Goal: Task Accomplishment & Management: Use online tool/utility

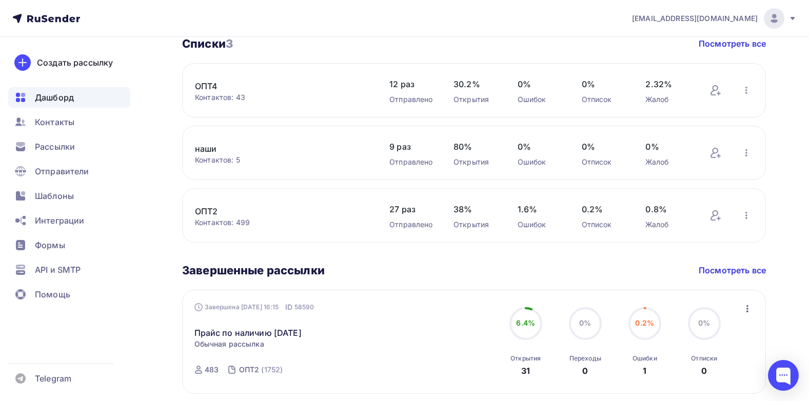
scroll to position [257, 0]
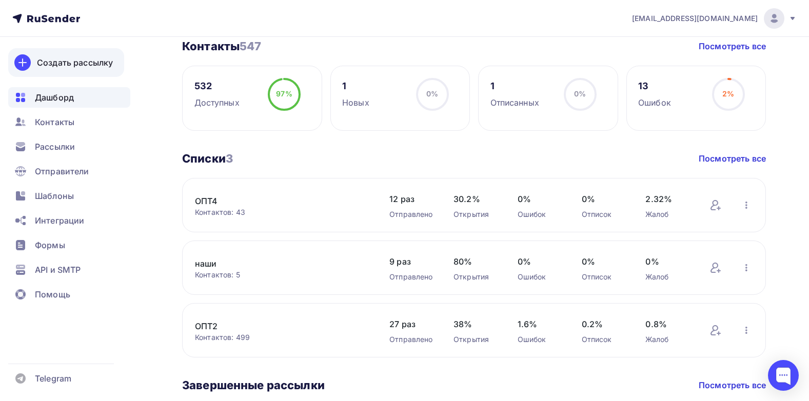
click at [88, 63] on div "Создать рассылку" at bounding box center [75, 62] width 76 height 12
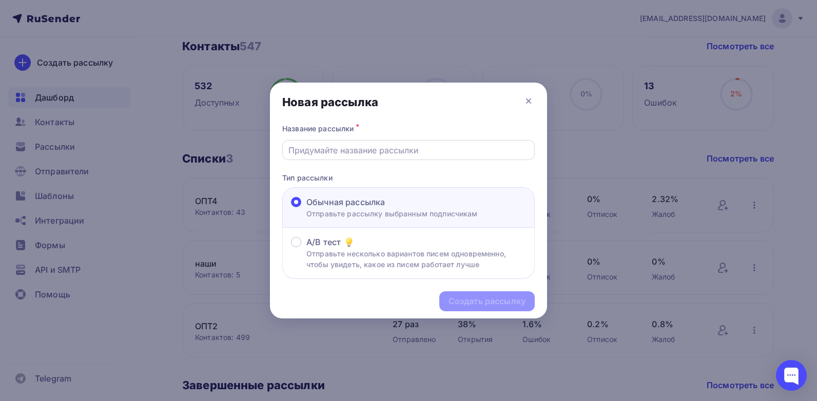
drag, startPoint x: 352, startPoint y: 147, endPoint x: 511, endPoint y: 154, distance: 159.7
click at [364, 150] on input "text" at bounding box center [408, 150] width 241 height 12
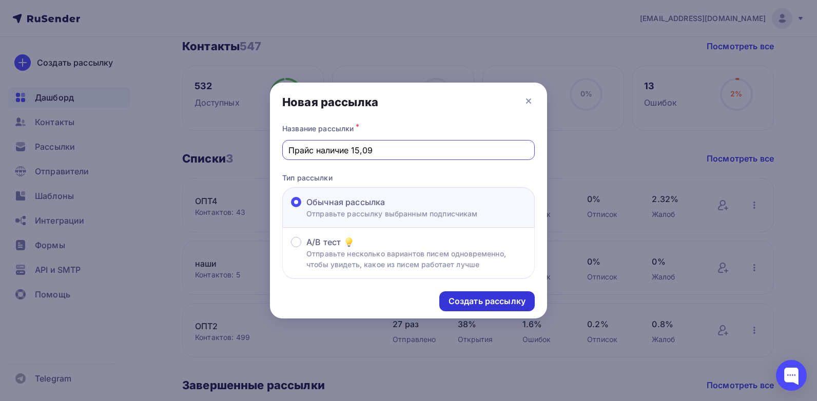
type input "Прайс наличие 15,09"
click at [501, 300] on div "Создать рассылку" at bounding box center [487, 302] width 77 height 12
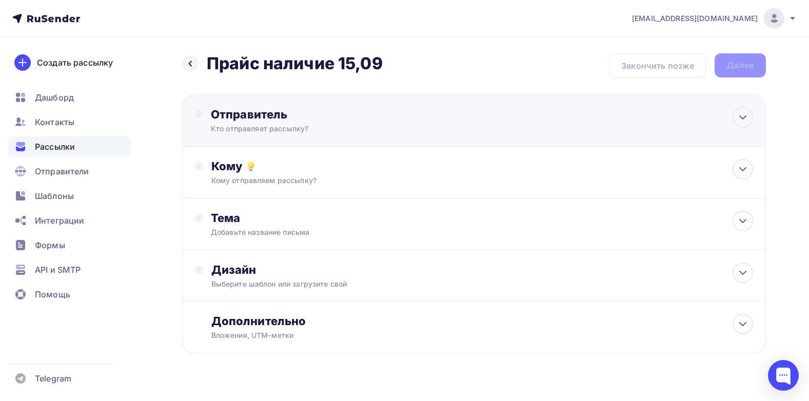
click at [243, 118] on div "Отправитель" at bounding box center [322, 114] width 222 height 14
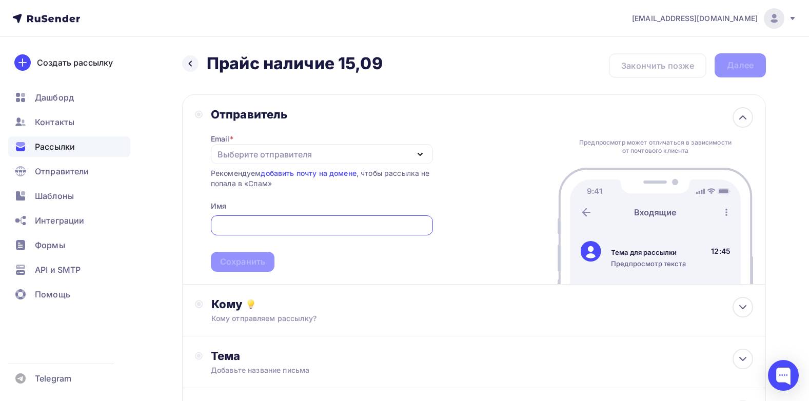
click at [421, 153] on icon "button" at bounding box center [420, 154] width 12 height 12
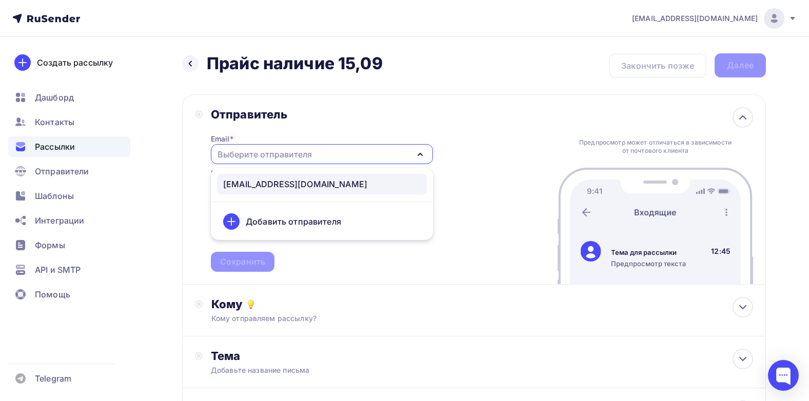
click at [276, 182] on div "[EMAIL_ADDRESS][DOMAIN_NAME]" at bounding box center [295, 184] width 144 height 12
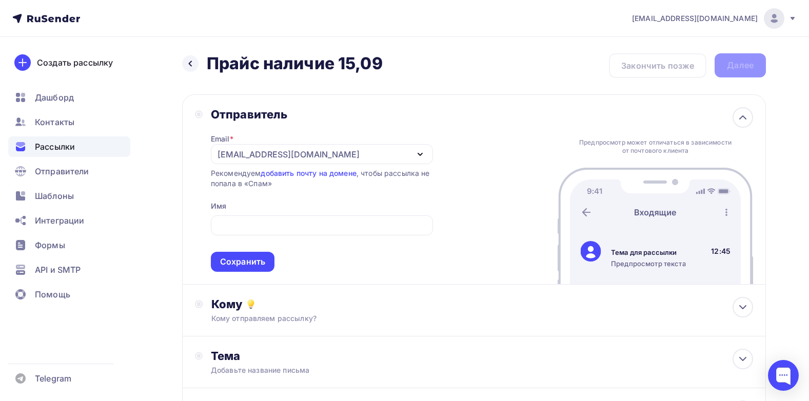
click at [459, 169] on div "Отправитель Email * [EMAIL_ADDRESS][DOMAIN_NAME] [EMAIL_ADDRESS][DOMAIN_NAME] Д…" at bounding box center [474, 189] width 584 height 190
click at [222, 259] on div "Сохранить" at bounding box center [242, 262] width 45 height 12
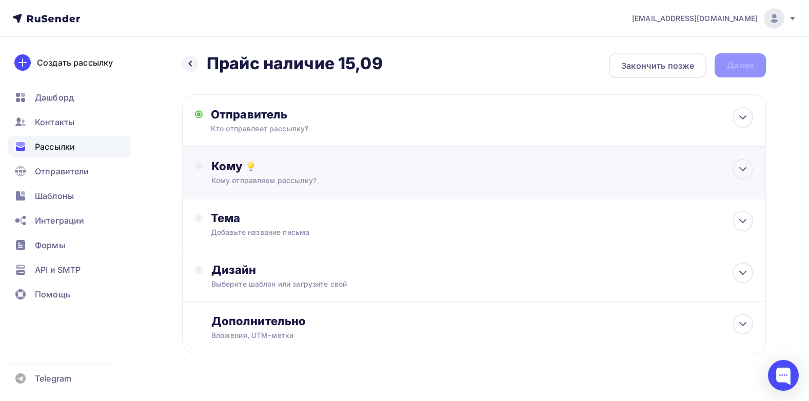
click at [232, 167] on div "Кому" at bounding box center [482, 166] width 542 height 14
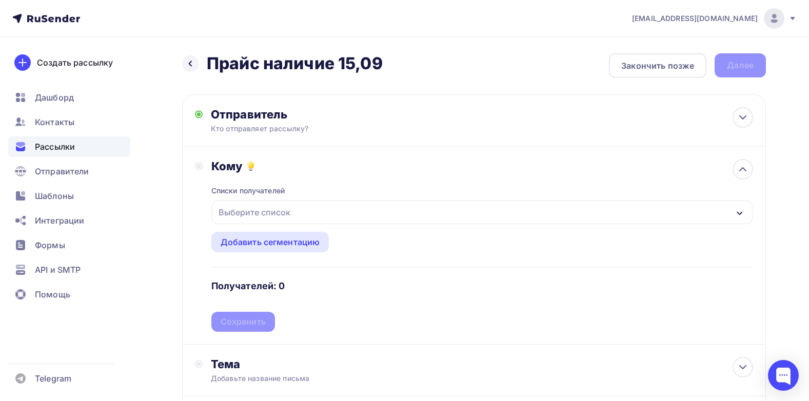
click at [250, 206] on div "Выберите список" at bounding box center [255, 212] width 80 height 18
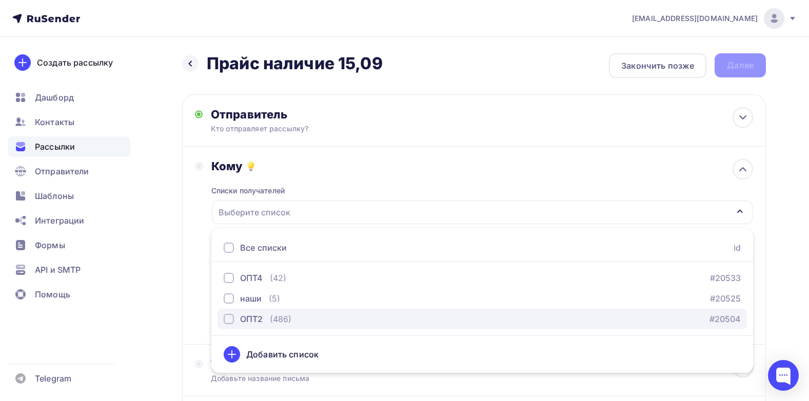
click at [229, 320] on div "button" at bounding box center [229, 319] width 10 height 10
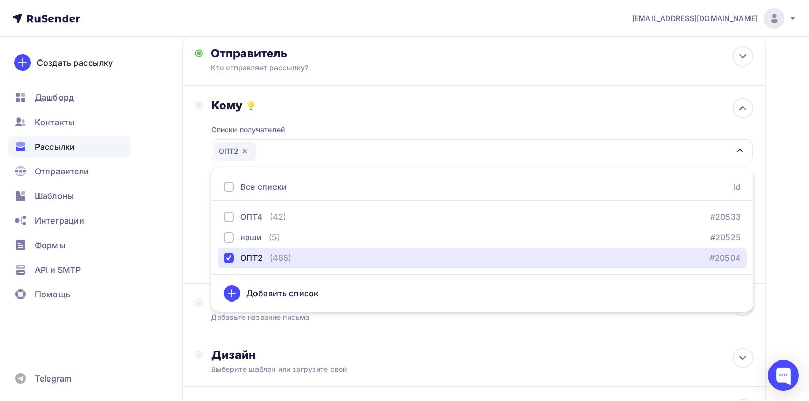
scroll to position [154, 0]
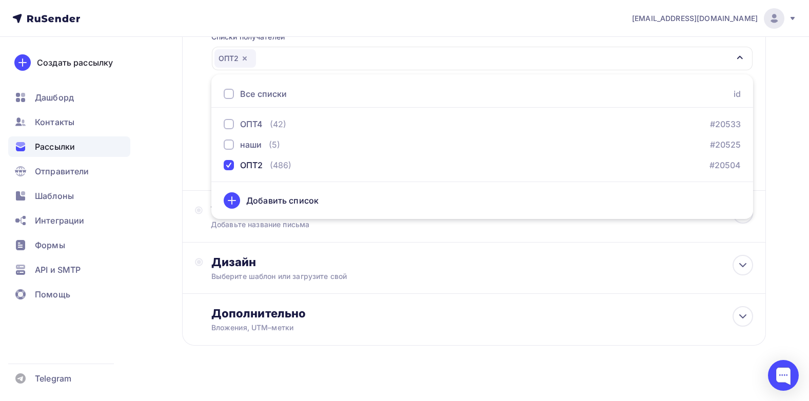
click at [416, 92] on div "Все списки id" at bounding box center [482, 94] width 542 height 27
drag, startPoint x: 428, startPoint y: 45, endPoint x: 422, endPoint y: 52, distance: 8.4
click at [427, 47] on div "Списки получателей ОПТ2 Все списки id ОПТ4 (42) #20533 наши (5) #20525 ОПТ2 (48…" at bounding box center [482, 99] width 542 height 159
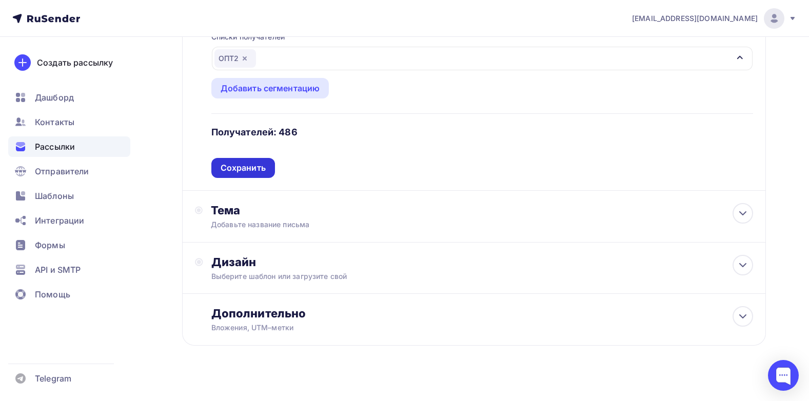
click at [244, 168] on div "Сохранить" at bounding box center [243, 168] width 45 height 12
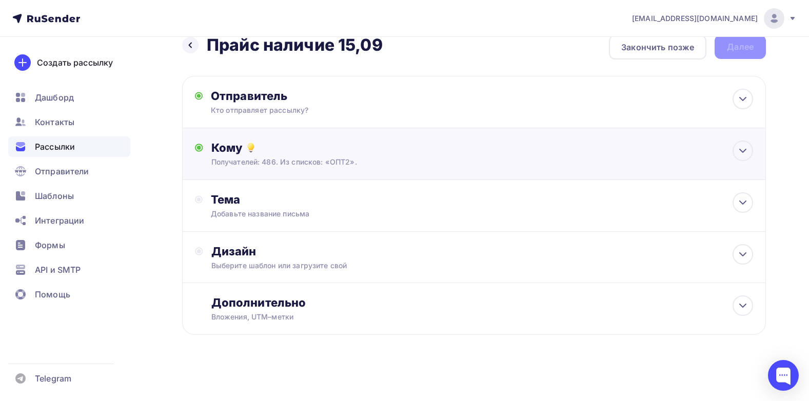
scroll to position [18, 0]
click at [236, 203] on div "Тема" at bounding box center [312, 199] width 203 height 14
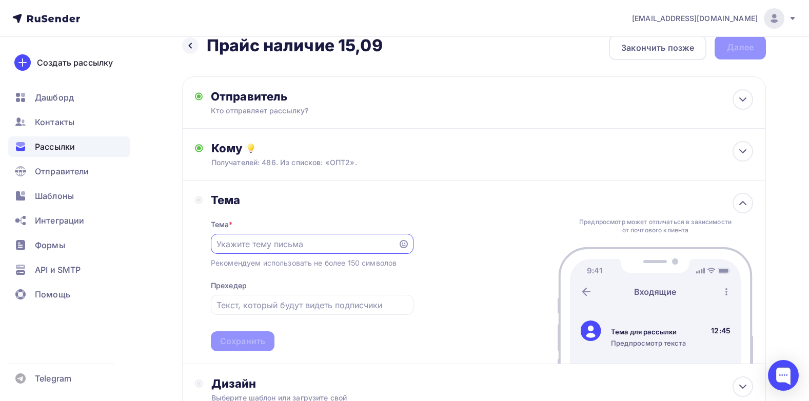
scroll to position [0, 0]
drag, startPoint x: 247, startPoint y: 251, endPoint x: 297, endPoint y: 247, distance: 50.5
click at [255, 250] on div at bounding box center [312, 244] width 203 height 20
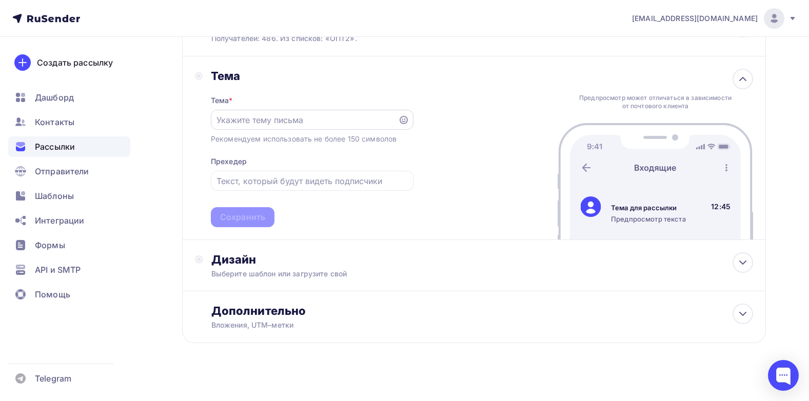
scroll to position [150, 0]
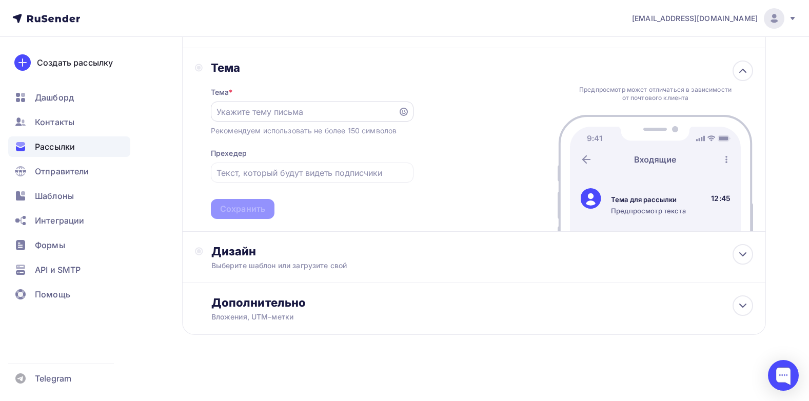
click at [262, 117] on input "text" at bounding box center [305, 112] width 176 height 12
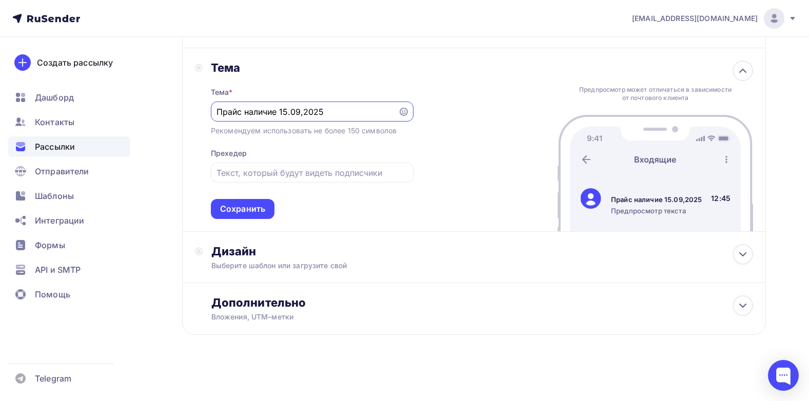
drag, startPoint x: 304, startPoint y: 109, endPoint x: 309, endPoint y: 110, distance: 5.2
click at [305, 110] on input "Прайс наличие 15.09,2025" at bounding box center [305, 112] width 176 height 12
type input "Прайс наличие [DATE]"
click at [463, 135] on div "Тема Тема * Прайс наличие [DATE] Рекомендуем использовать не более 150 символов…" at bounding box center [474, 140] width 584 height 184
click at [283, 174] on input "text" at bounding box center [312, 173] width 191 height 12
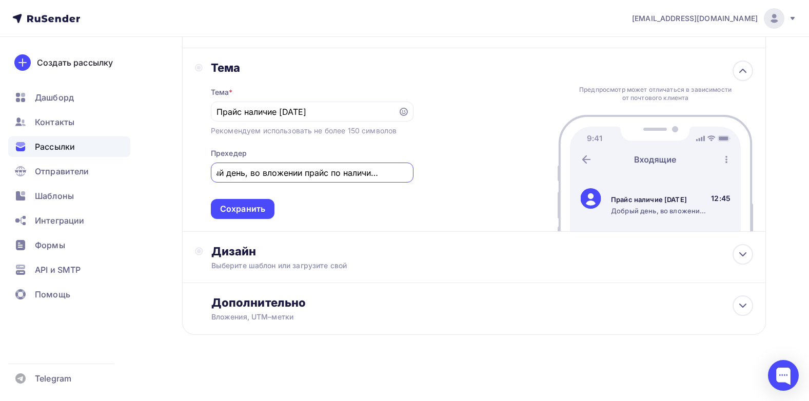
scroll to position [0, 41]
type input "Добрый день, во вложении прайс по наличию [DATE]"
click at [245, 211] on div "Сохранить" at bounding box center [242, 209] width 45 height 12
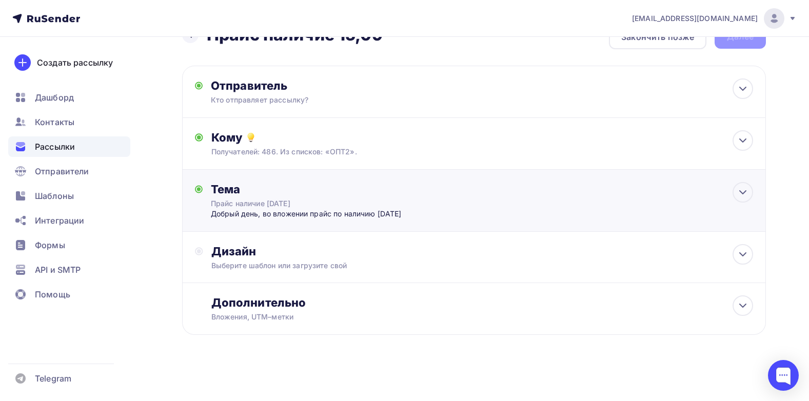
scroll to position [40, 0]
click at [239, 252] on div "Дизайн" at bounding box center [482, 251] width 542 height 14
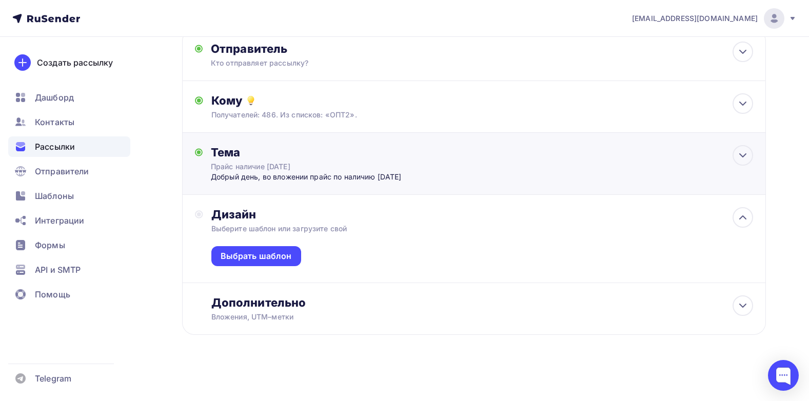
scroll to position [76, 0]
click at [252, 255] on div "Выбрать шаблон" at bounding box center [256, 256] width 71 height 12
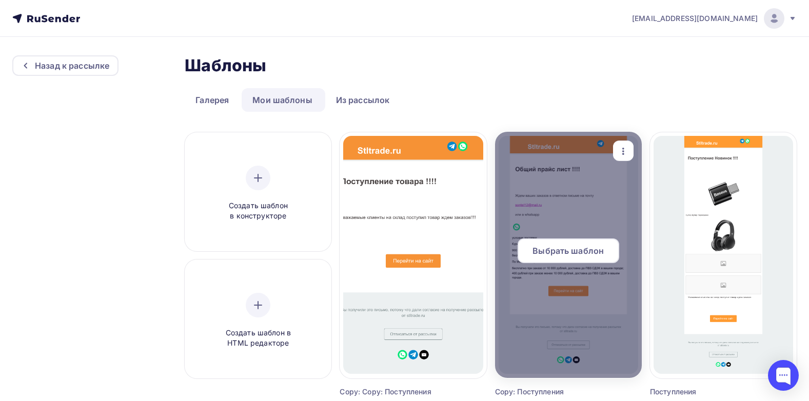
click at [566, 245] on span "Выбрать шаблон" at bounding box center [568, 251] width 71 height 12
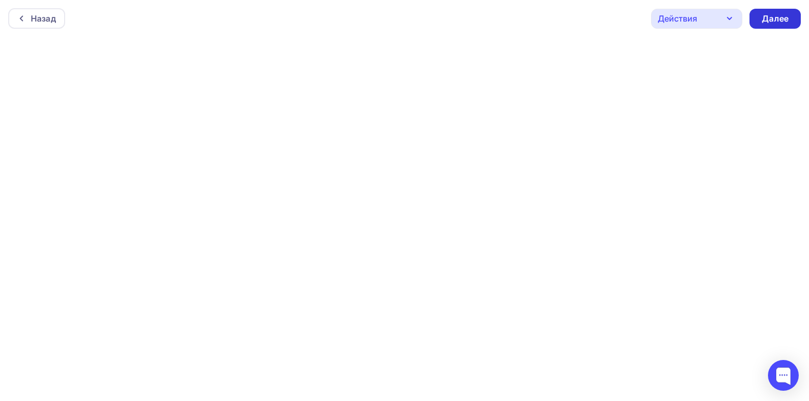
click at [779, 18] on div "Далее" at bounding box center [775, 19] width 27 height 12
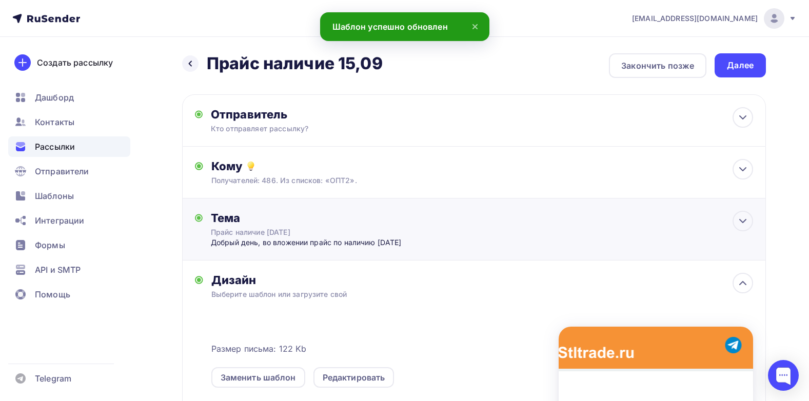
scroll to position [154, 0]
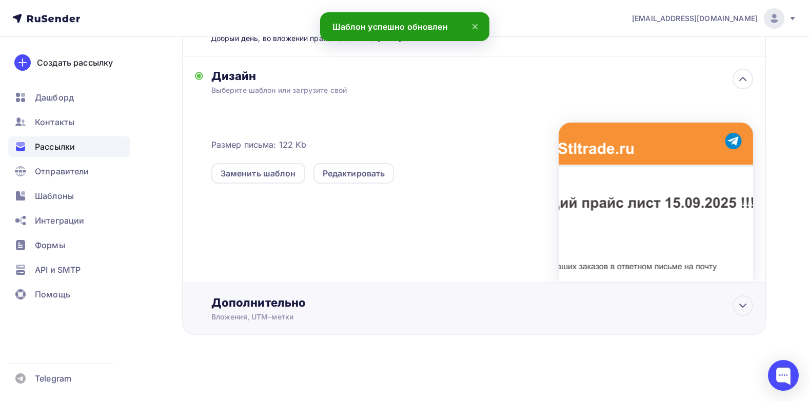
click at [254, 302] on div "Дополнительно" at bounding box center [482, 303] width 542 height 14
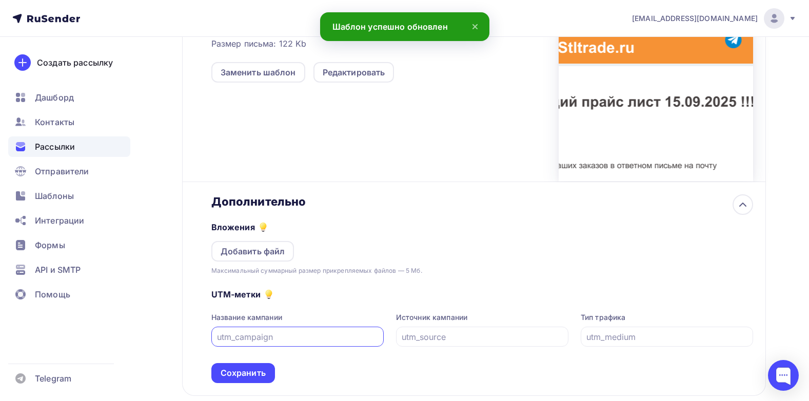
scroll to position [377, 0]
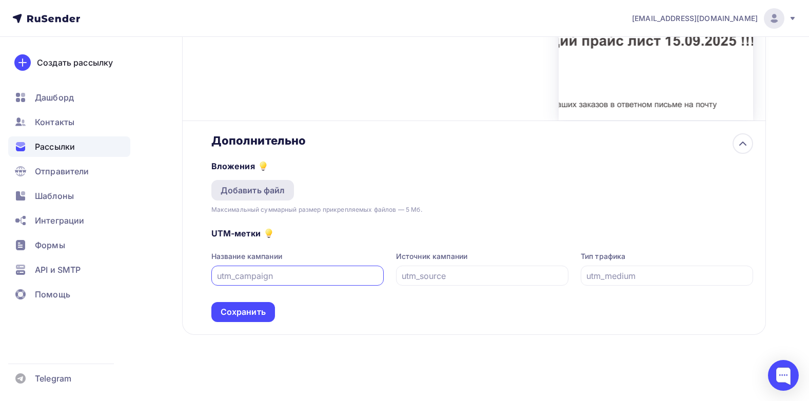
click at [257, 197] on div "Добавить файл" at bounding box center [252, 190] width 83 height 21
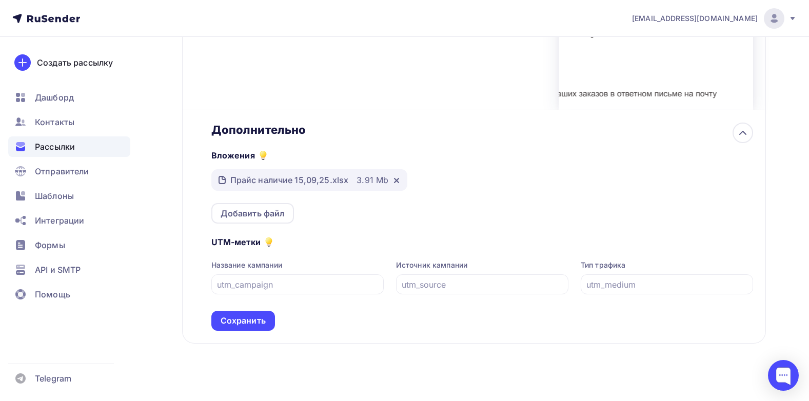
click at [523, 197] on div "Вложения Прайс наличие 15,09,25.xlsx 3.91 Mb Добавить файл" at bounding box center [482, 180] width 542 height 87
click at [247, 327] on div "Сохранить" at bounding box center [243, 321] width 45 height 12
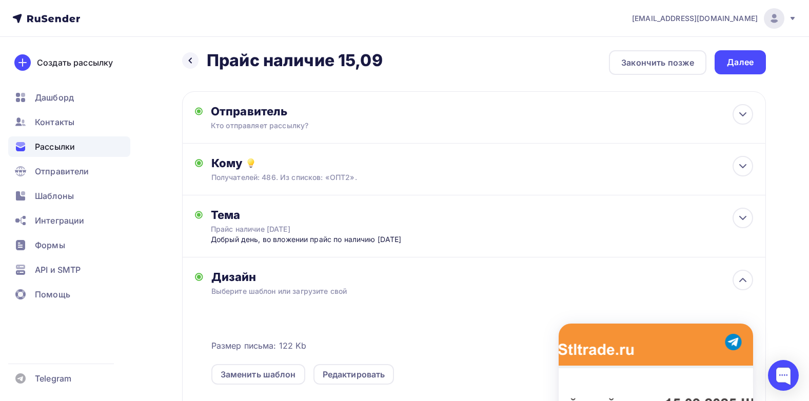
scroll to position [0, 0]
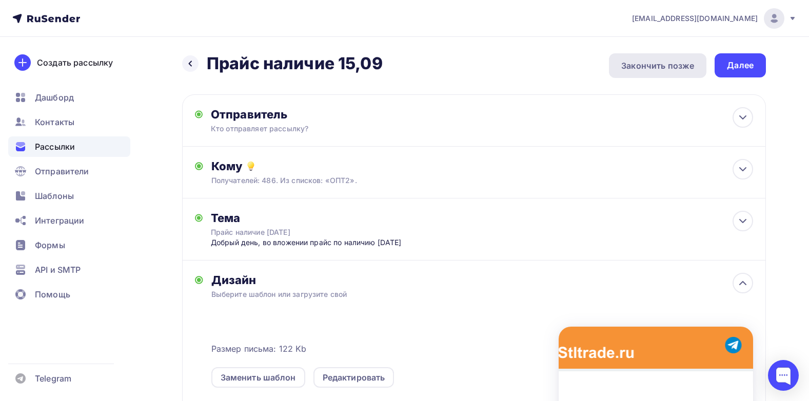
click at [652, 64] on div "Закончить позже" at bounding box center [657, 66] width 73 height 12
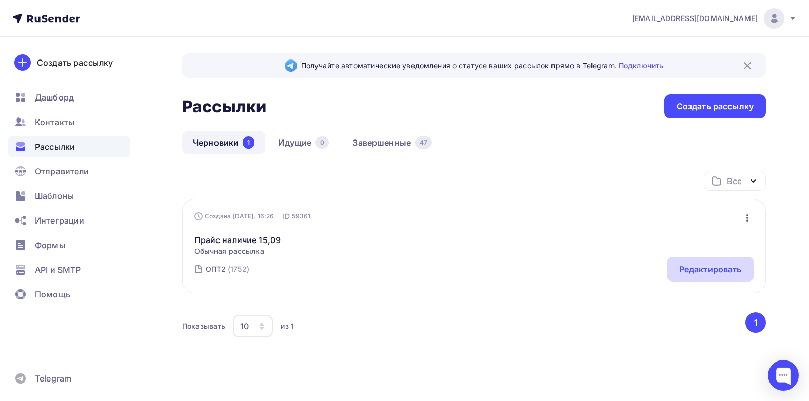
click at [704, 266] on div "Редактировать" at bounding box center [710, 269] width 63 height 12
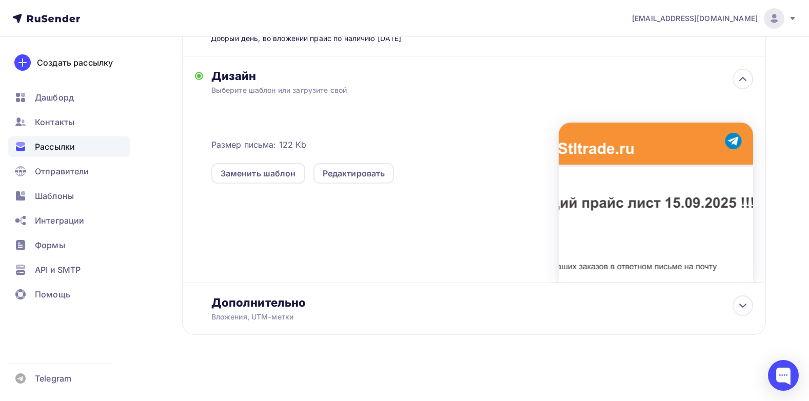
scroll to position [215, 0]
click at [242, 309] on div "Дополнительно" at bounding box center [482, 303] width 542 height 14
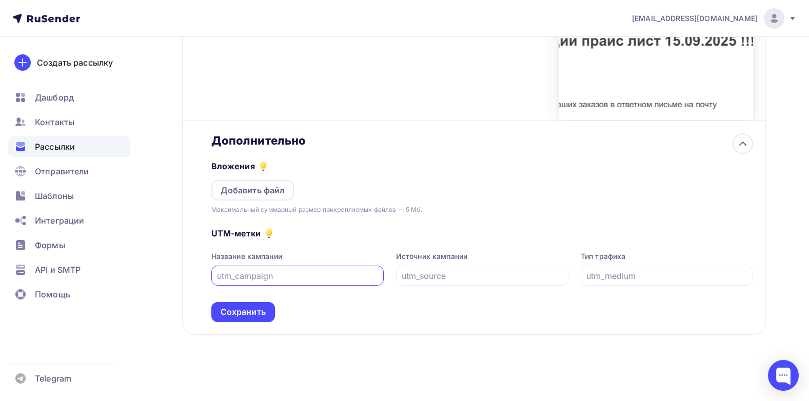
scroll to position [377, 0]
click at [265, 189] on div "Добавить файл" at bounding box center [253, 190] width 65 height 12
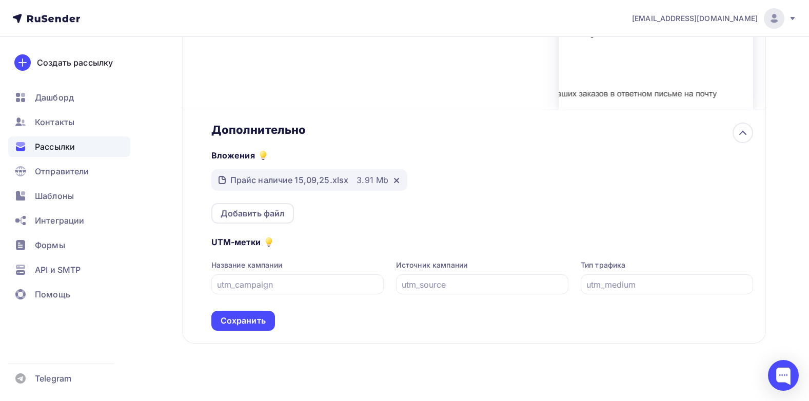
click at [490, 224] on div "Вложения Прайс наличие 15,09,25.xlsx 3.91 Mb Добавить файл" at bounding box center [482, 180] width 542 height 87
click at [244, 327] on div "Сохранить" at bounding box center [243, 321] width 45 height 12
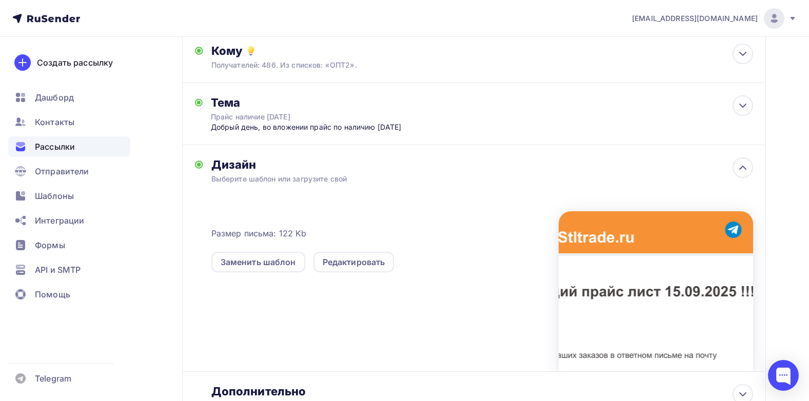
scroll to position [0, 0]
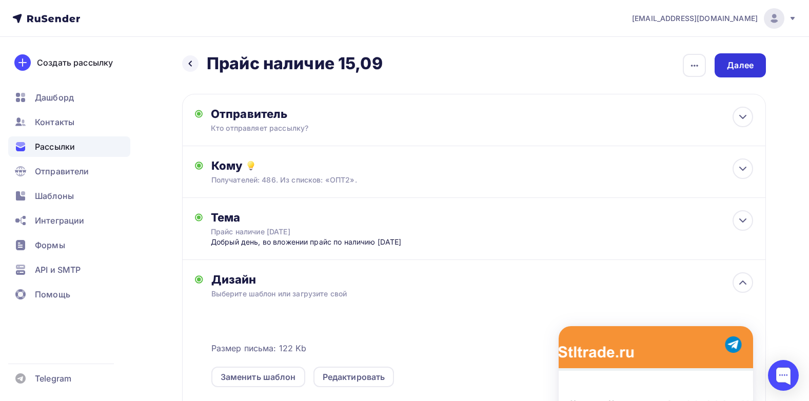
click at [746, 68] on div "Далее" at bounding box center [740, 66] width 27 height 12
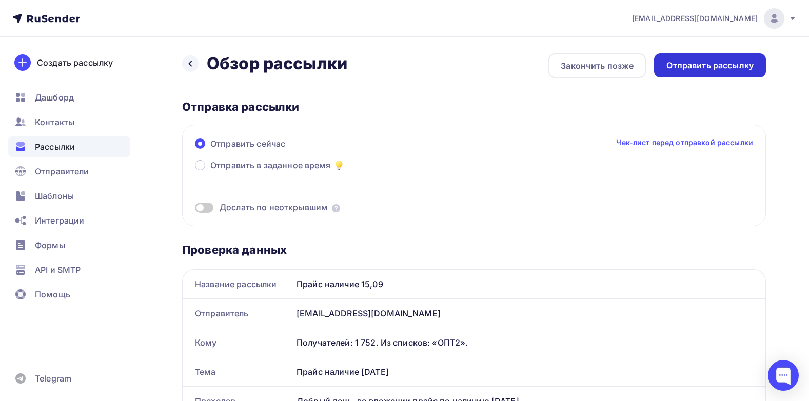
drag, startPoint x: 717, startPoint y: 73, endPoint x: 720, endPoint y: 66, distance: 7.0
click at [720, 66] on div "Отправить рассылку" at bounding box center [710, 65] width 112 height 24
